Goal: Task Accomplishment & Management: Use online tool/utility

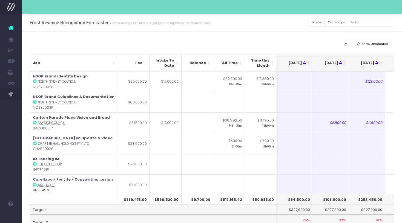
scroll to position [0, 89]
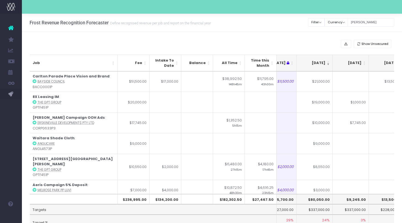
type input "[PERSON_NAME]"
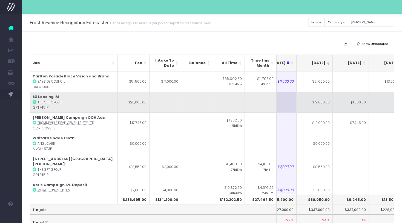
click at [329, 106] on td "$19,000.00" at bounding box center [315, 102] width 36 height 21
type input "$19,000.00"
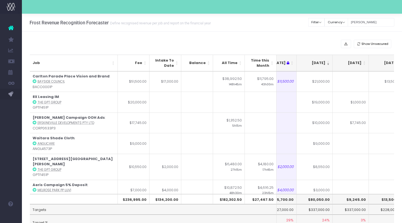
click at [283, 25] on div "Frost Revenue Recognition Forecaster Define recognised revenue per job and repo…" at bounding box center [212, 23] width 380 height 18
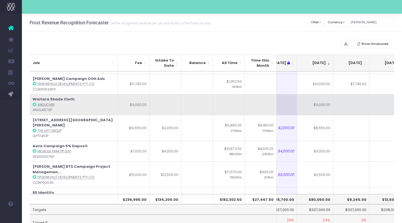
scroll to position [41, 88]
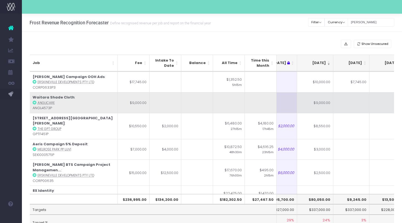
click at [362, 98] on td at bounding box center [352, 102] width 36 height 21
click at [328, 109] on td "$9,000.00" at bounding box center [315, 102] width 36 height 21
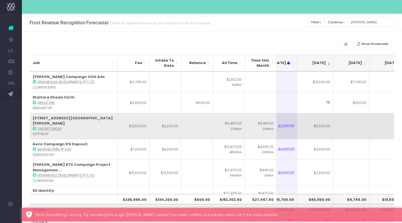
type input "7"
type input "8500"
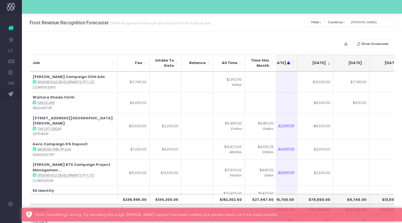
click at [344, 205] on td "$337,000.00" at bounding box center [352, 209] width 36 height 10
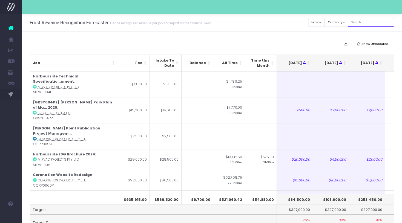
click at [365, 22] on input "text" at bounding box center [371, 22] width 47 height 8
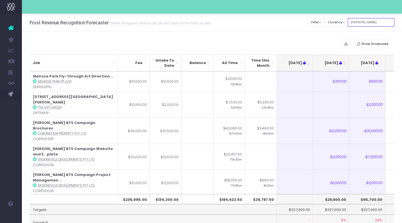
type input "[PERSON_NAME]"
click at [331, 37] on div "Show Unsecured Job Fee Intake To Date Balance All Time Time this Month Jul 25 A…" at bounding box center [212, 142] width 380 height 221
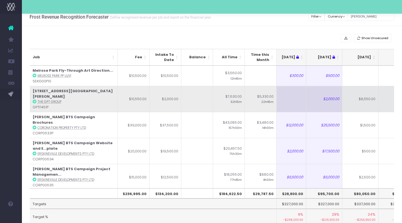
scroll to position [0, 48]
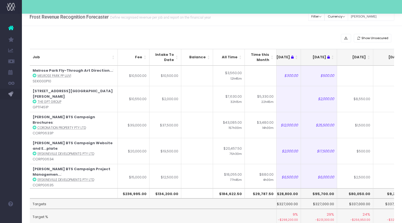
click at [370, 59] on th "[DATE]" at bounding box center [355, 57] width 36 height 17
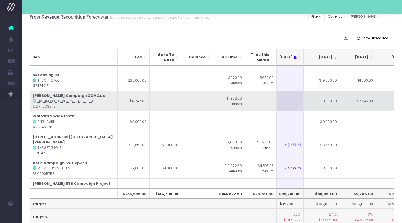
scroll to position [18, 82]
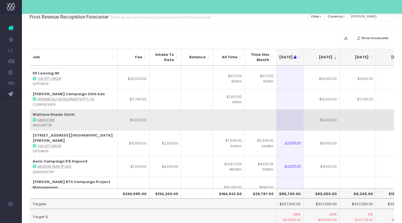
click at [327, 121] on td "$9,000.00" at bounding box center [322, 120] width 36 height 21
type input "8500"
click at [352, 124] on td at bounding box center [358, 120] width 36 height 21
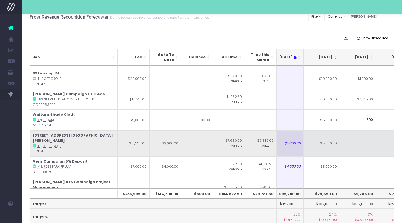
type input "500"
click at [351, 137] on td at bounding box center [358, 143] width 36 height 26
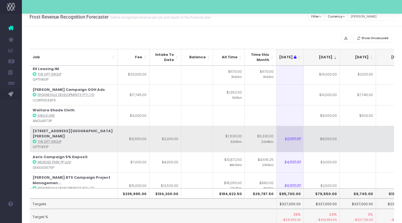
click at [316, 144] on td "$8,550.00" at bounding box center [322, 139] width 36 height 26
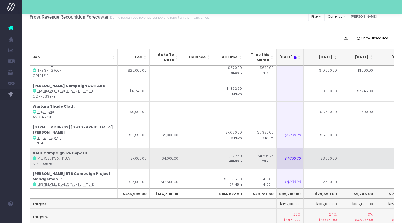
click at [317, 153] on td "$3,000.00" at bounding box center [322, 158] width 36 height 21
type input "$3,000.00"
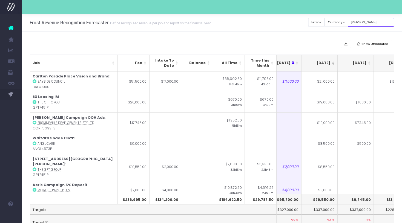
drag, startPoint x: 370, startPoint y: 25, endPoint x: 328, endPoint y: 3, distance: 48.2
click at [328, 15] on div "Clear Filters Filter By Account Manager All jeremy georgie lauren inezritchie a…" at bounding box center [352, 21] width 86 height 14
type input "georgia"
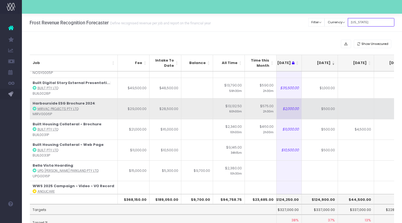
scroll to position [187, 84]
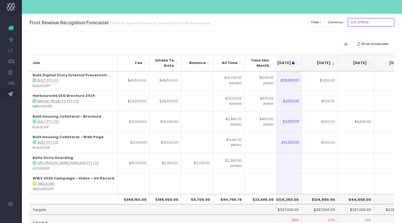
drag, startPoint x: 374, startPoint y: 20, endPoint x: 336, endPoint y: 18, distance: 38.5
click at [336, 19] on div "Clear Filters Filter By Account Manager All jeremy georgie lauren inezritchie a…" at bounding box center [352, 22] width 86 height 11
drag, startPoint x: 365, startPoint y: 24, endPoint x: 320, endPoint y: 23, distance: 44.7
click at [320, 23] on div "Clear Filters Filter By Account Manager All jeremy georgie lauren inezritchie a…" at bounding box center [352, 22] width 86 height 11
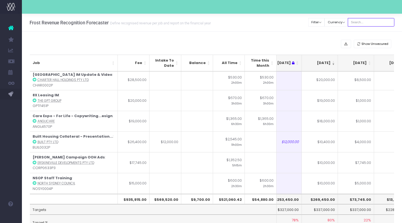
scroll to position [0, 84]
